Goal: Task Accomplishment & Management: Complete application form

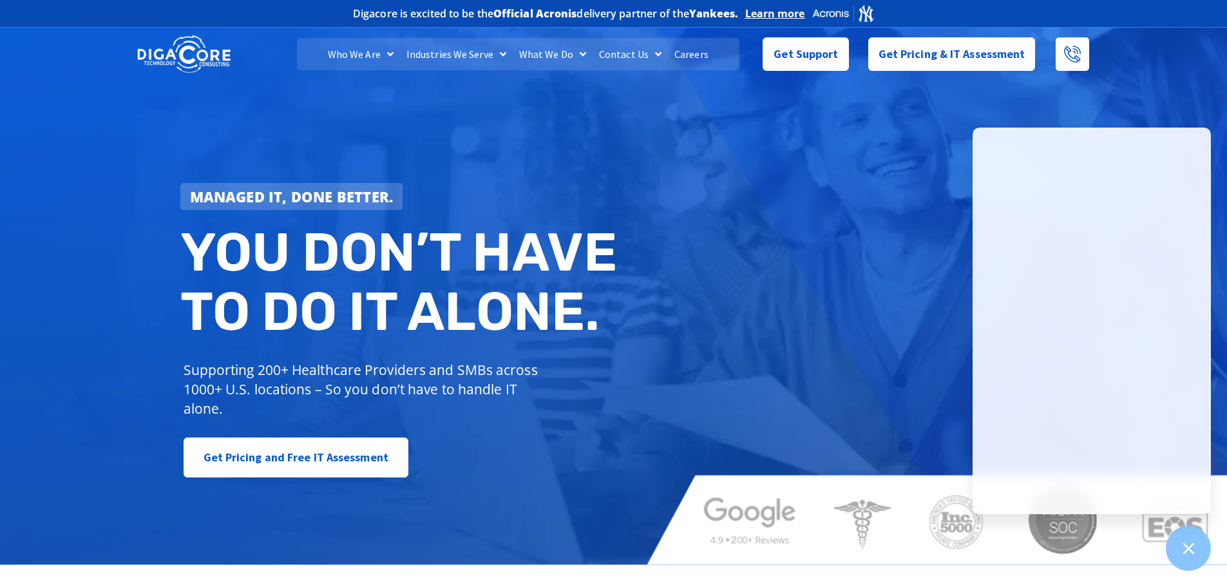
click at [927, 270] on div "Managed IT, done better. You don’t have to do IT alone. Supporting 200+ Healthc…" at bounding box center [613, 294] width 1227 height 540
click at [823, 51] on span "Get Support" at bounding box center [806, 49] width 64 height 26
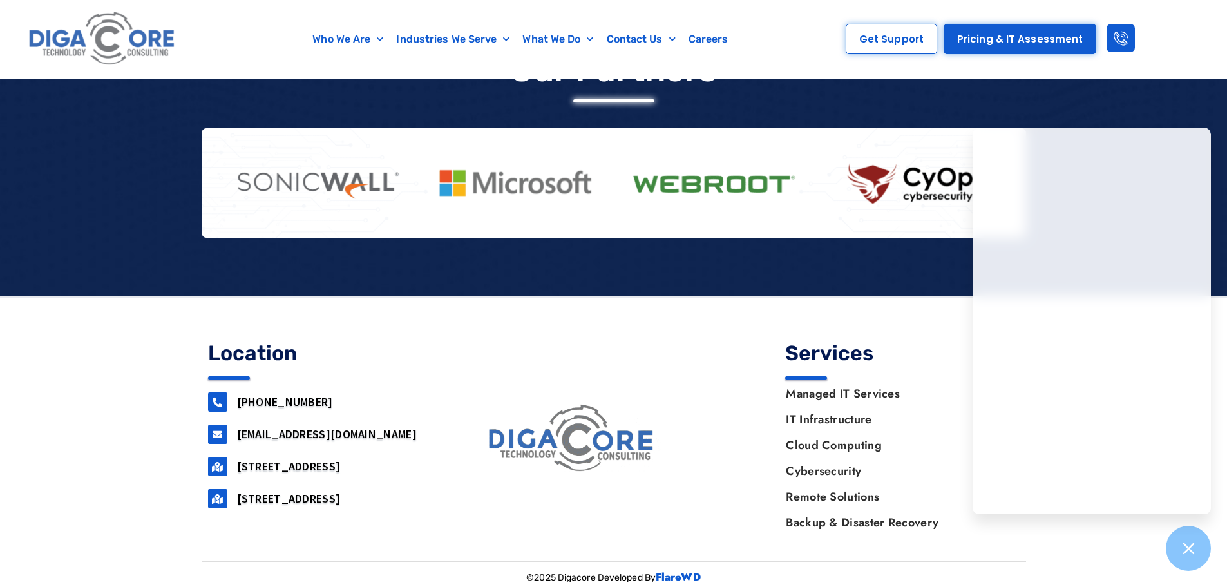
scroll to position [1113, 0]
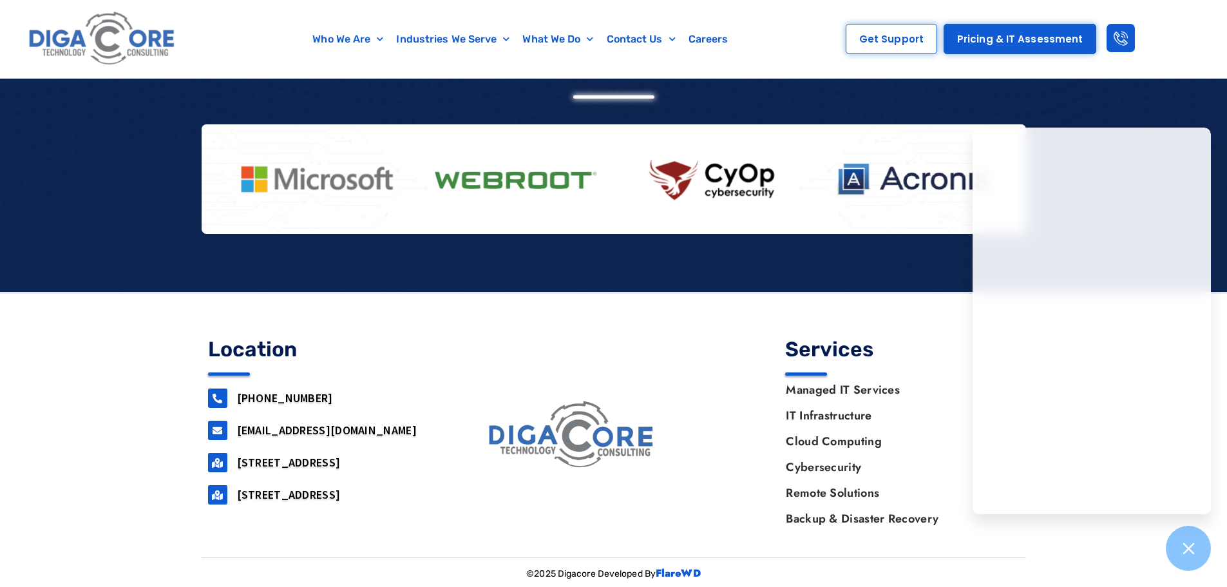
click at [276, 432] on link "support@digacore.com" at bounding box center [327, 430] width 180 height 15
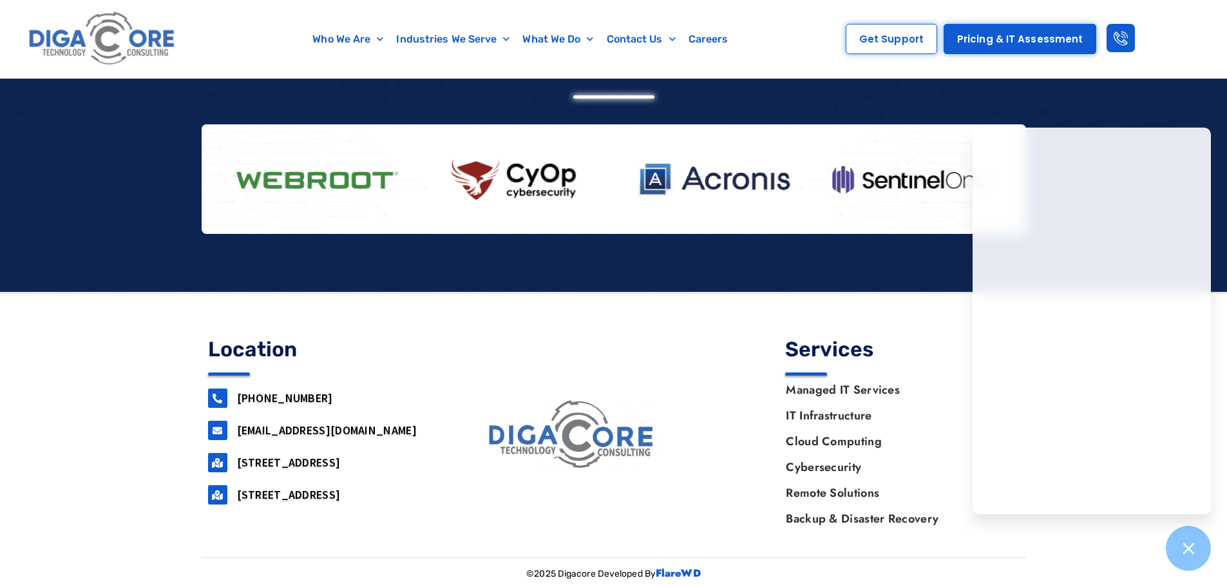
click at [276, 432] on link "support@digacore.com" at bounding box center [327, 430] width 180 height 15
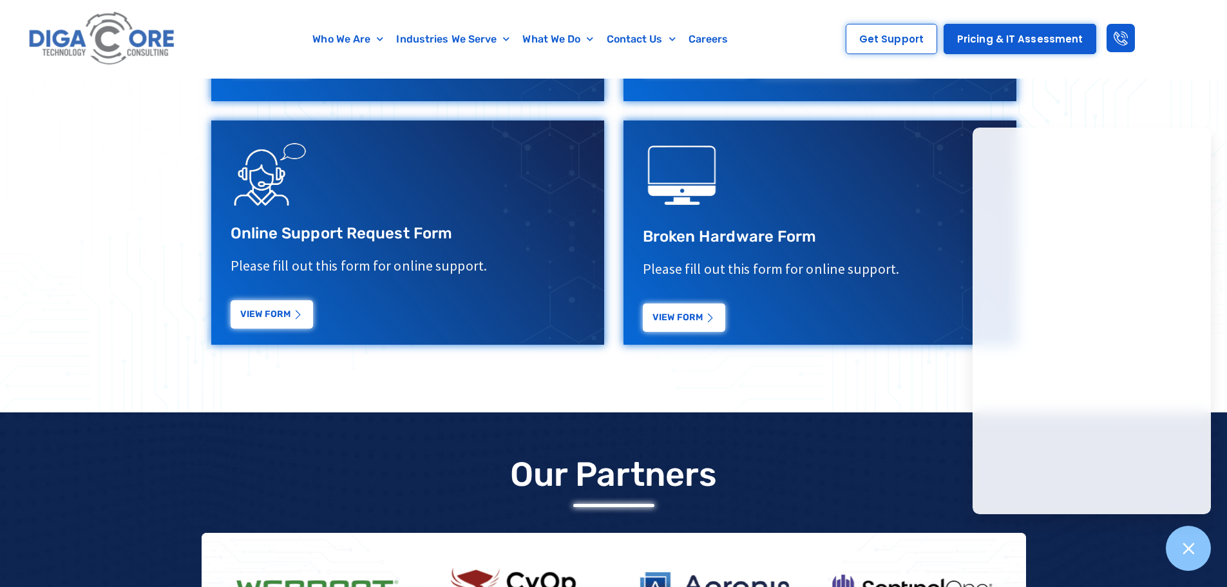
scroll to position [533, 0]
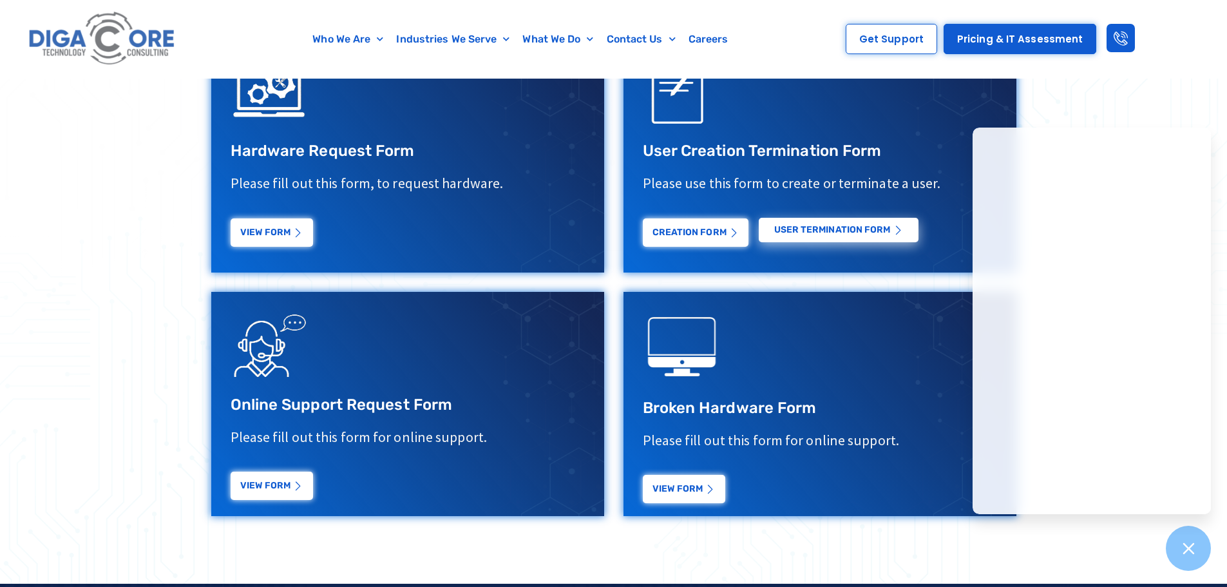
click at [755, 410] on h3 "Broken Hardware Form" at bounding box center [820, 408] width 354 height 20
click at [723, 422] on div "Broken Hardware Form Please fill out this form for online support. View Form" at bounding box center [820, 451] width 354 height 106
click at [723, 423] on div "Broken Hardware Form Please fill out this form for online support. View Form" at bounding box center [820, 451] width 354 height 106
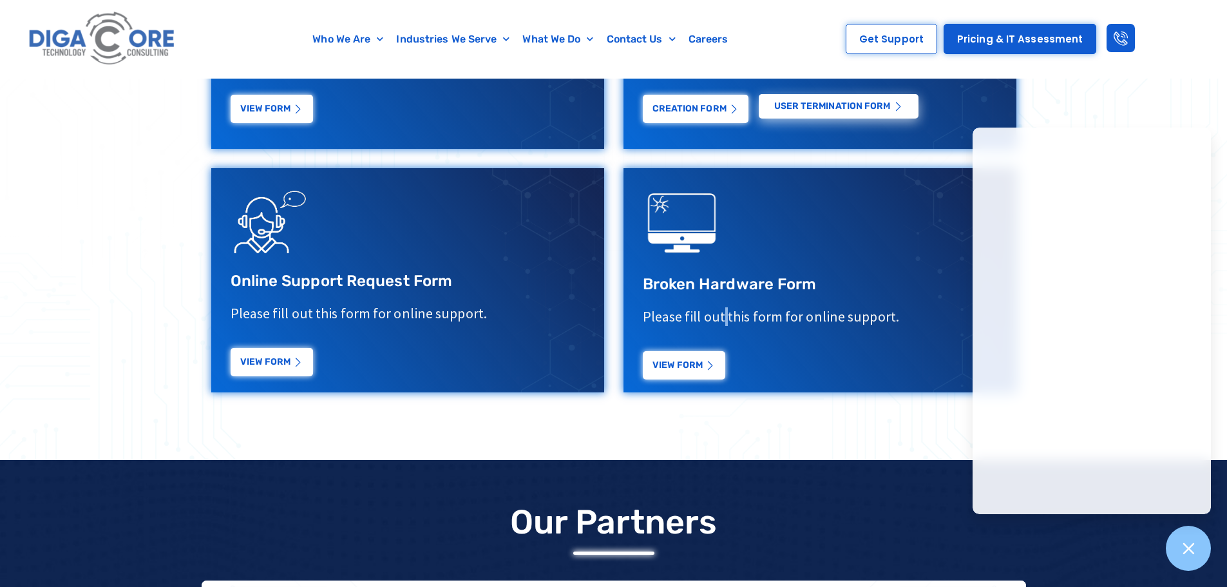
scroll to position [662, 0]
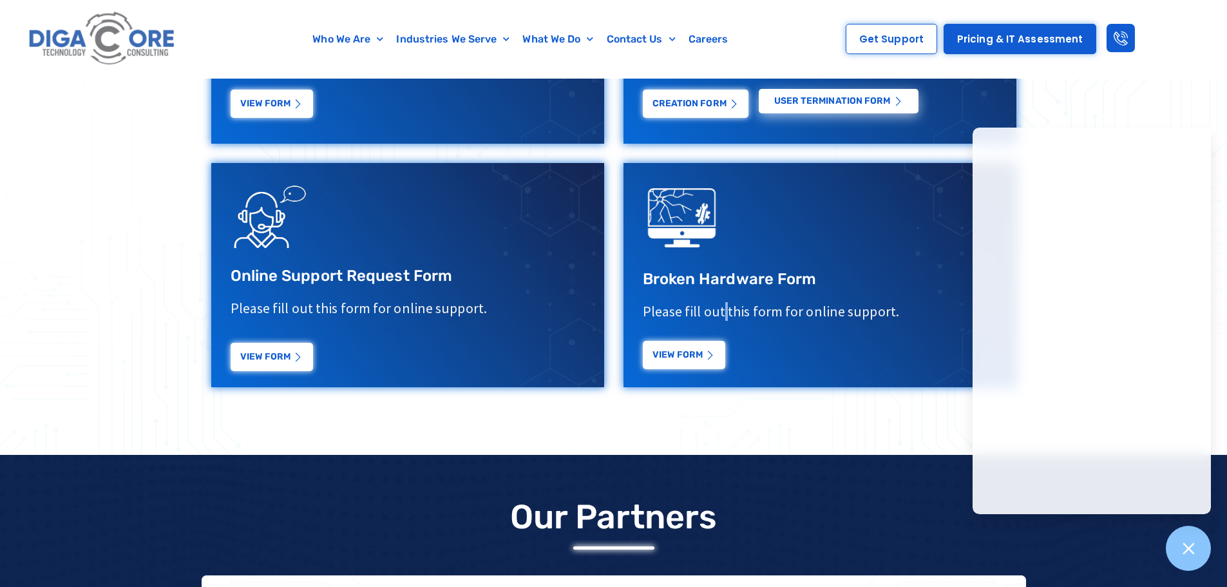
click at [697, 365] on link "View Form" at bounding box center [684, 355] width 82 height 28
